Goal: Transaction & Acquisition: Purchase product/service

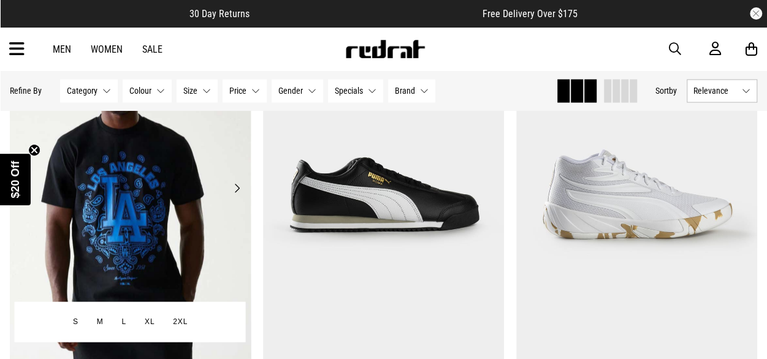
scroll to position [981, 0]
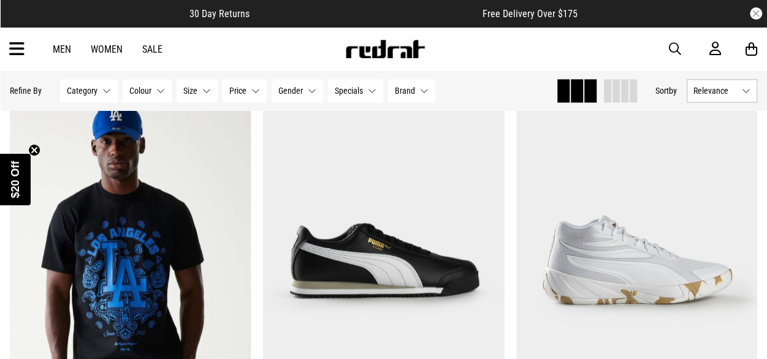
click at [368, 93] on button "Specials None selected" at bounding box center [355, 90] width 55 height 23
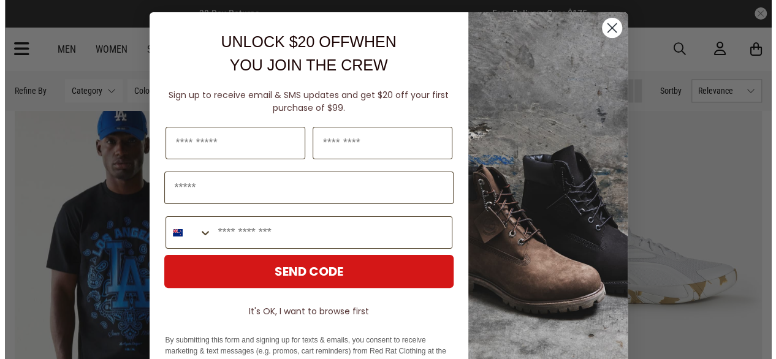
scroll to position [985, 0]
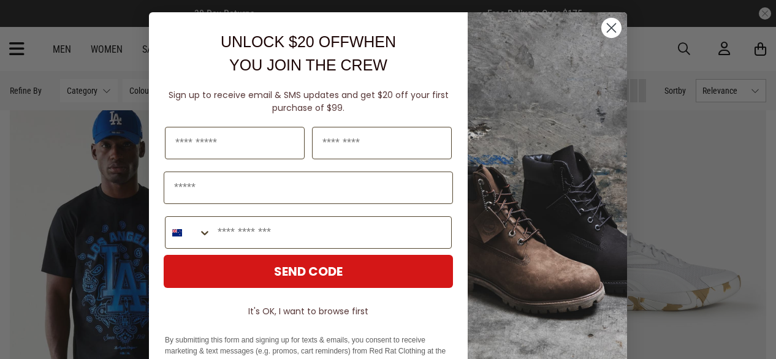
click at [608, 29] on icon "Close dialog" at bounding box center [611, 27] width 21 height 21
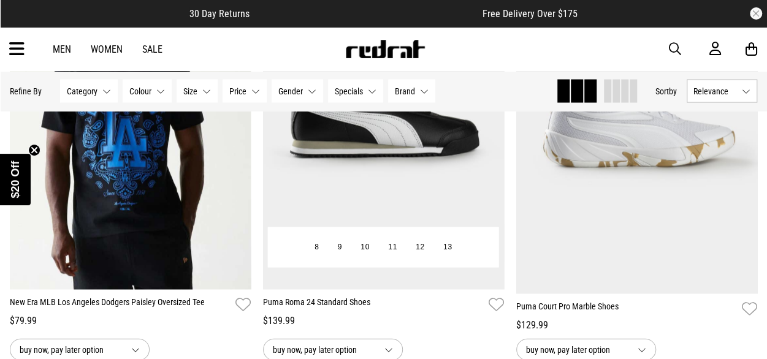
scroll to position [1165, 0]
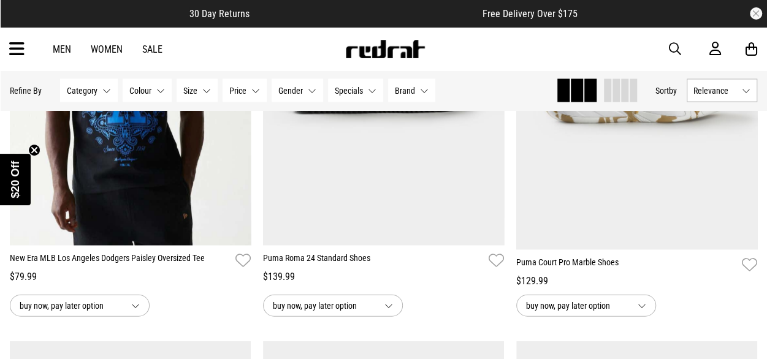
click at [369, 91] on button "Specials None selected" at bounding box center [355, 90] width 55 height 23
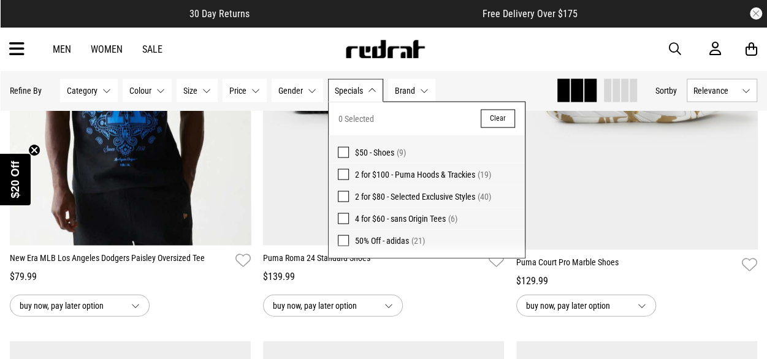
drag, startPoint x: 337, startPoint y: 196, endPoint x: 362, endPoint y: 210, distance: 28.6
click at [338, 196] on span at bounding box center [343, 196] width 11 height 11
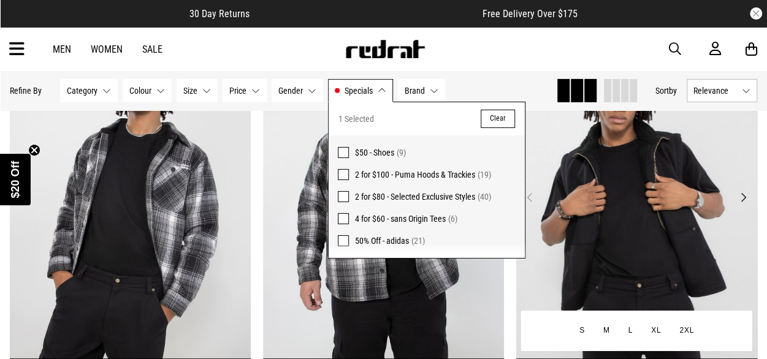
scroll to position [1775, 0]
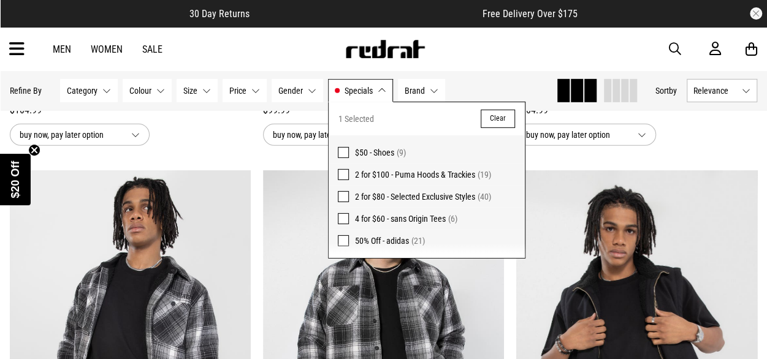
click at [108, 96] on button "Category None selected" at bounding box center [89, 90] width 58 height 23
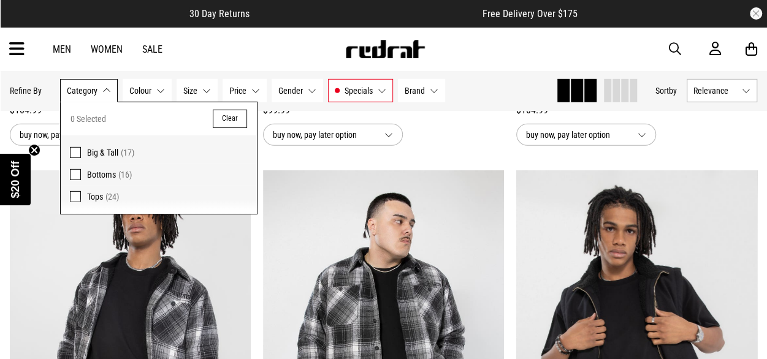
click at [76, 194] on span at bounding box center [75, 196] width 11 height 11
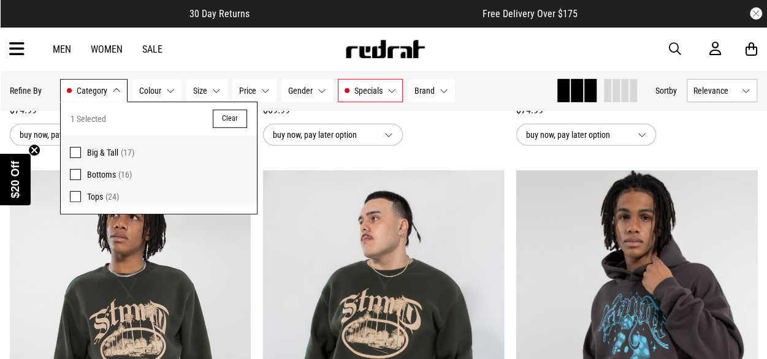
click at [441, 93] on button "Brand None selected" at bounding box center [431, 90] width 47 height 23
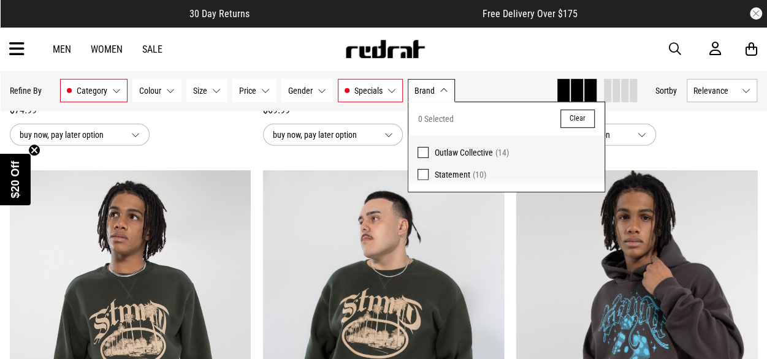
click at [422, 151] on span at bounding box center [423, 152] width 11 height 11
